Goal: Obtain resource: Obtain resource

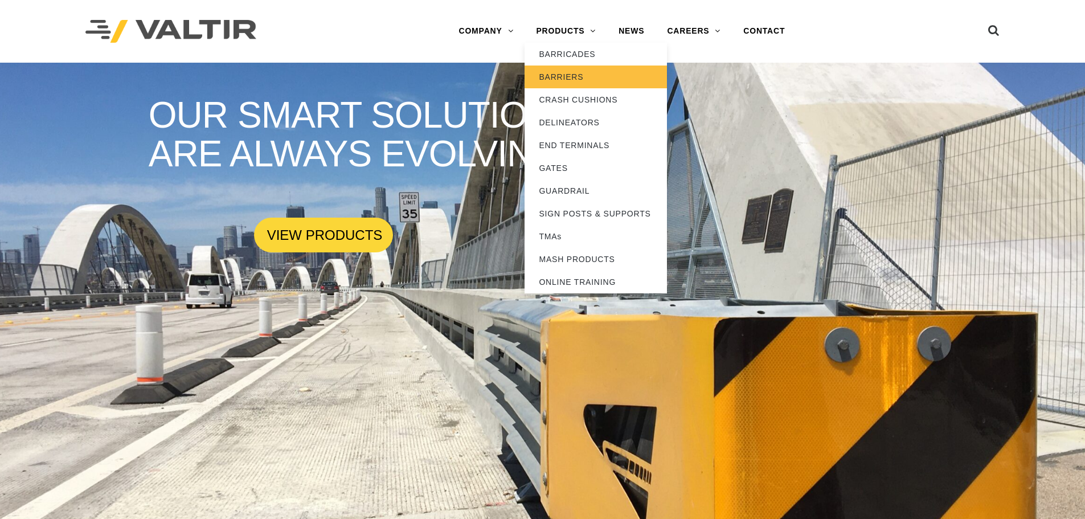
click at [576, 76] on link "BARRIERS" at bounding box center [595, 76] width 142 height 23
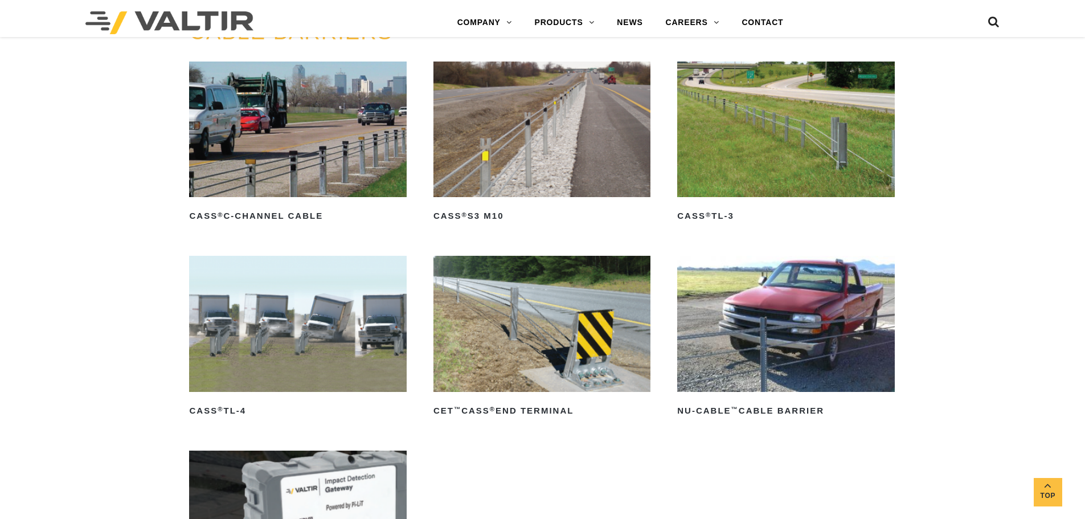
scroll to position [664, 0]
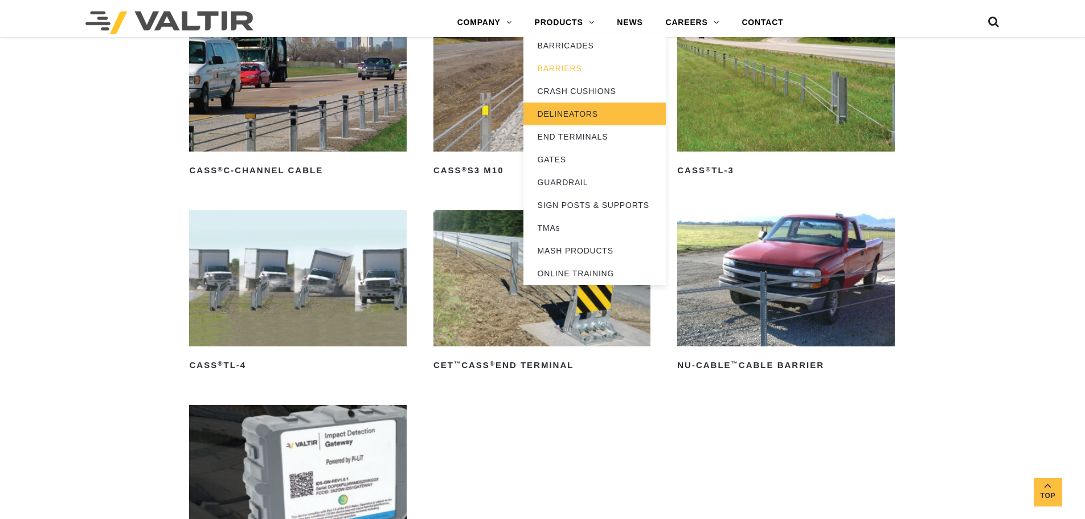
click at [570, 108] on link "DELINEATORS" at bounding box center [594, 113] width 142 height 23
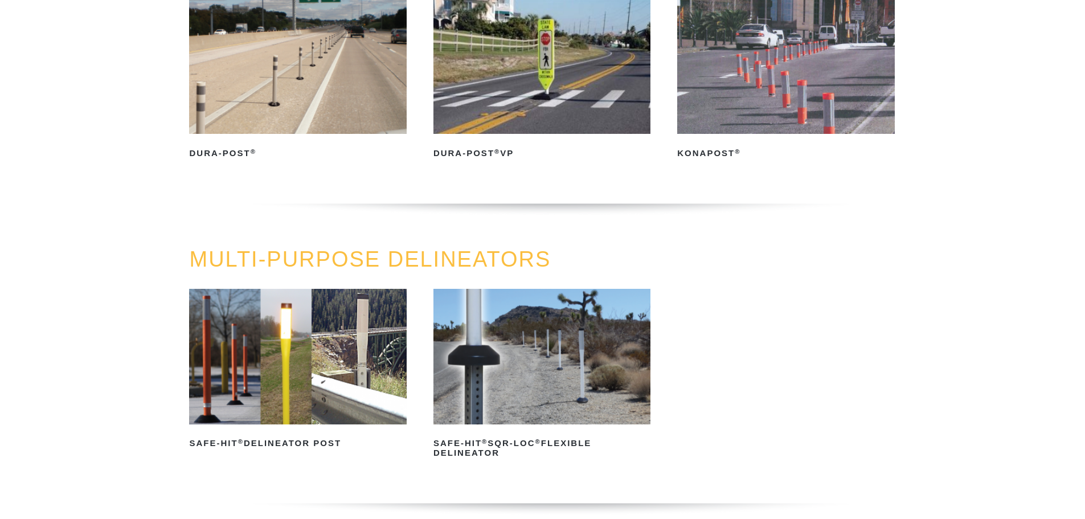
scroll to position [190, 0]
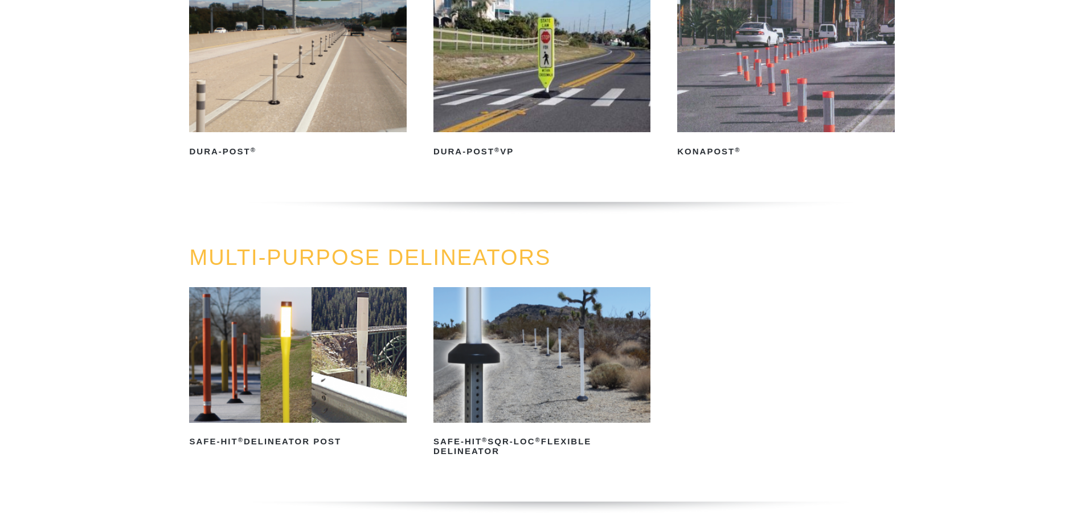
click at [336, 368] on img at bounding box center [297, 355] width 217 height 136
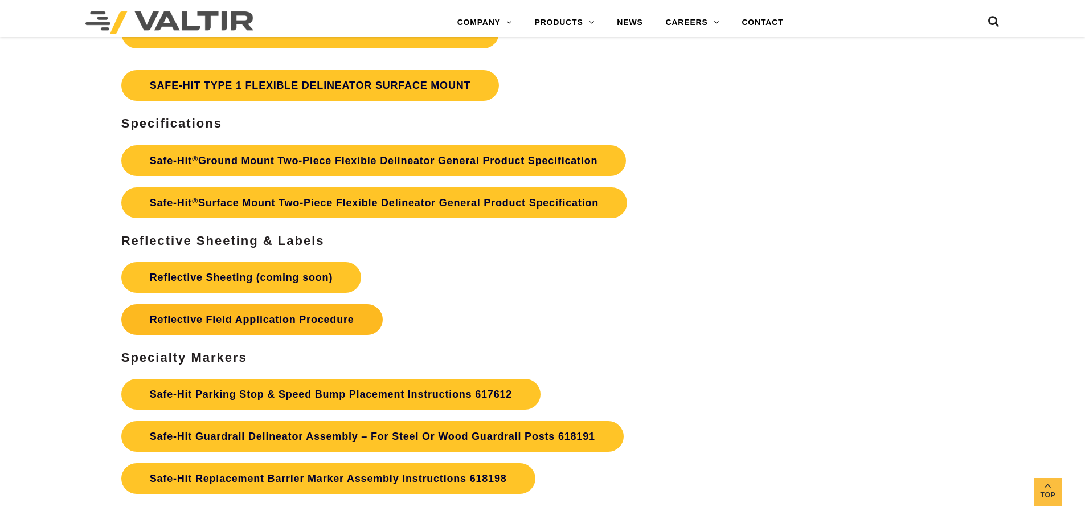
scroll to position [3511, 0]
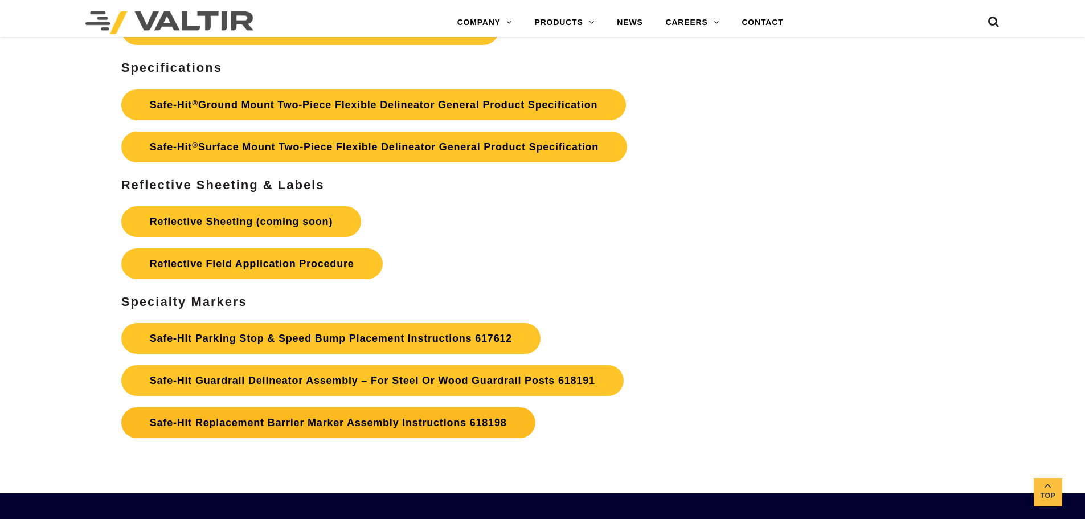
click at [294, 425] on strong "Safe-Hit Replacement Barrier Marker Assembly Instructions 618198" at bounding box center [328, 422] width 357 height 11
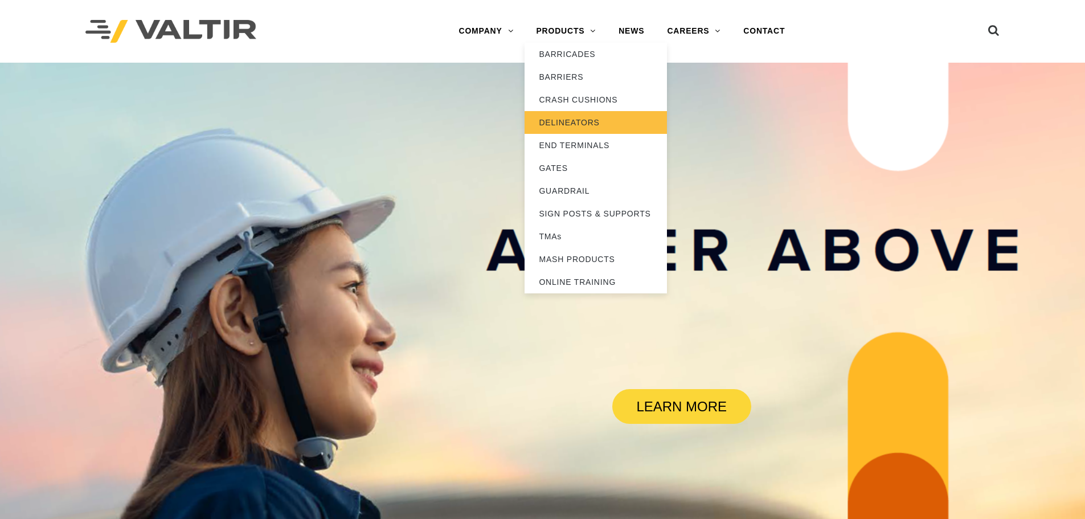
click at [570, 123] on link "DELINEATORS" at bounding box center [595, 122] width 142 height 23
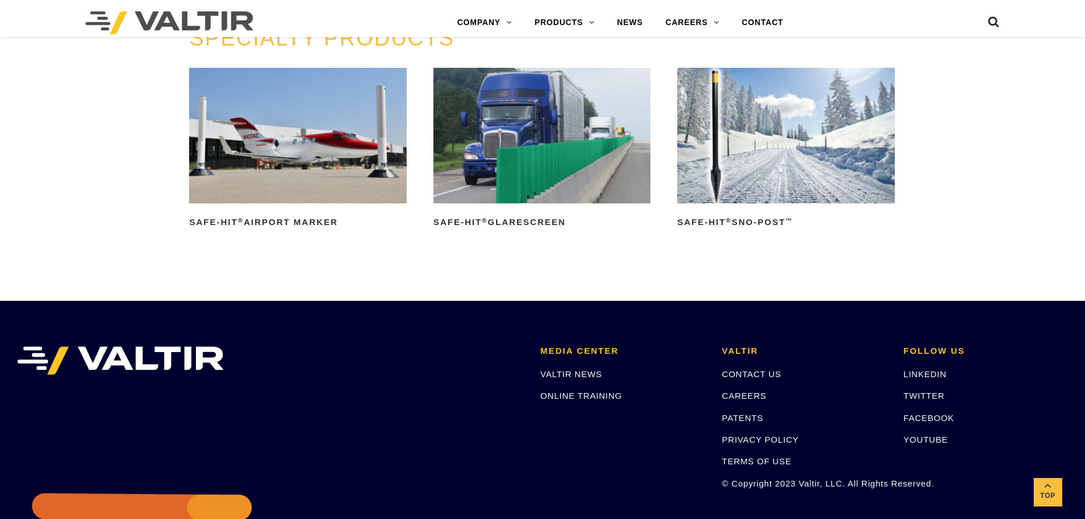
scroll to position [1044, 0]
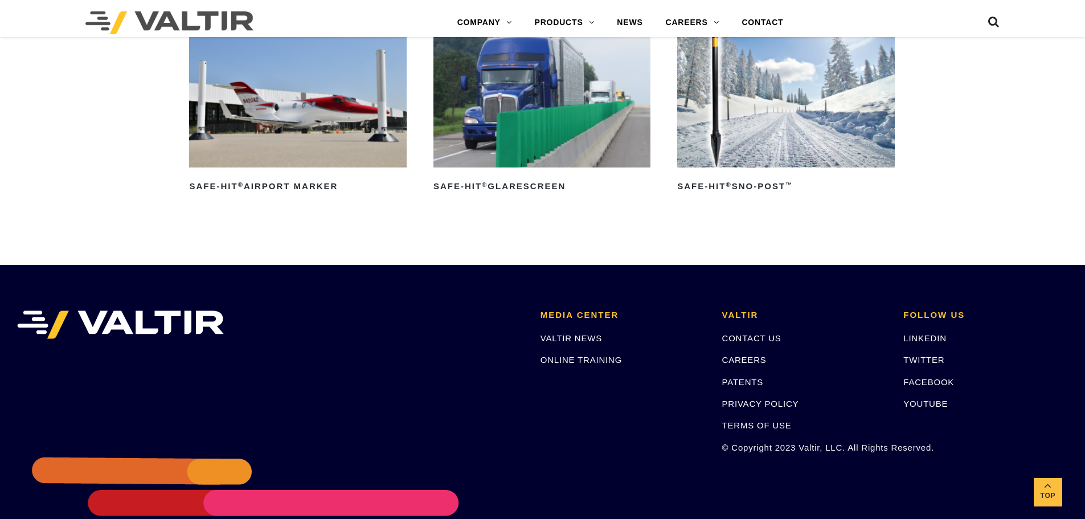
click at [524, 147] on img at bounding box center [541, 100] width 217 height 136
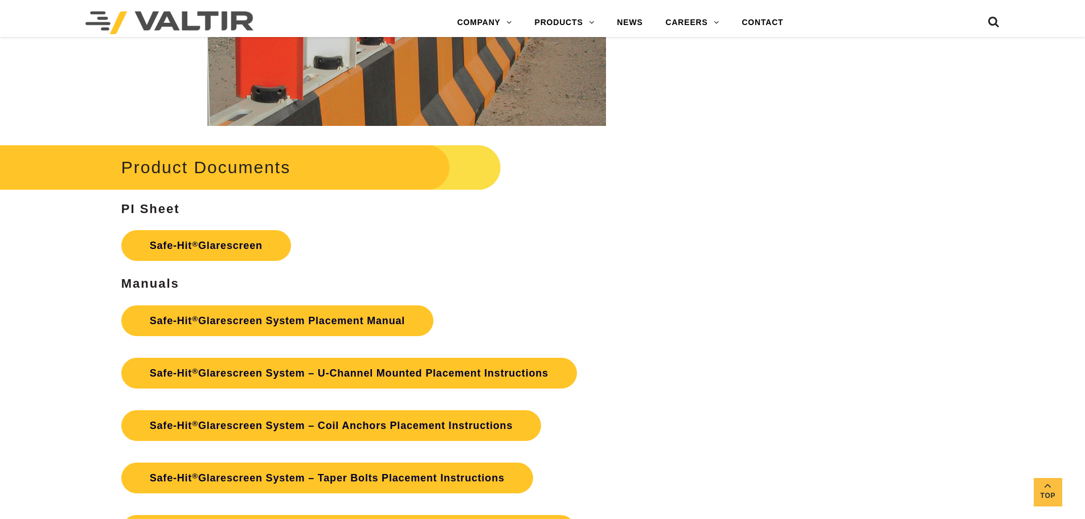
scroll to position [2182, 0]
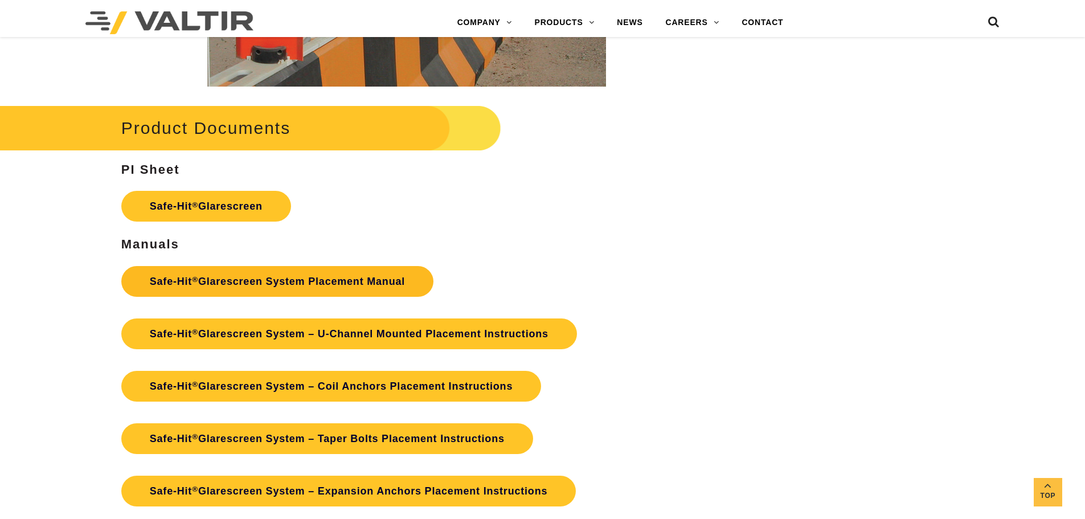
click at [278, 284] on link "Safe-Hit ® Glarescreen System Placement Manual" at bounding box center [277, 281] width 312 height 31
